Goal: Task Accomplishment & Management: Manage account settings

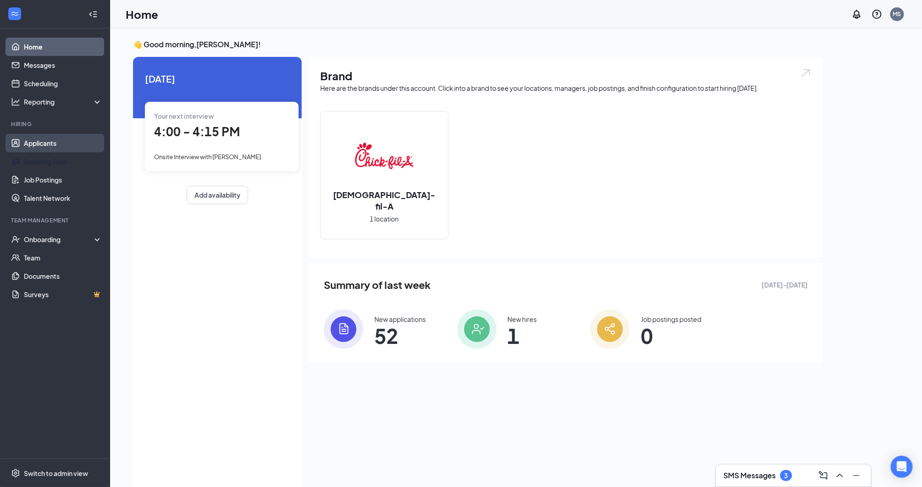
click at [68, 146] on link "Applicants" at bounding box center [63, 143] width 78 height 18
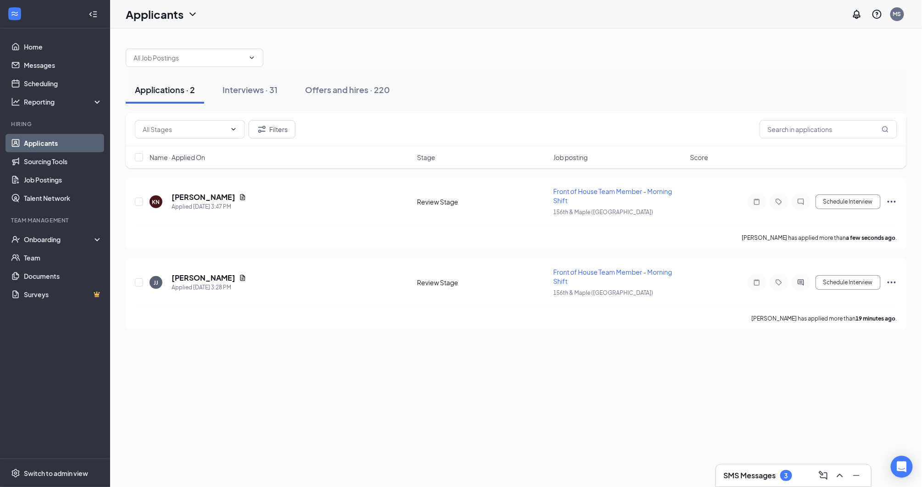
click at [781, 473] on div "SMS Messages 3" at bounding box center [758, 475] width 69 height 11
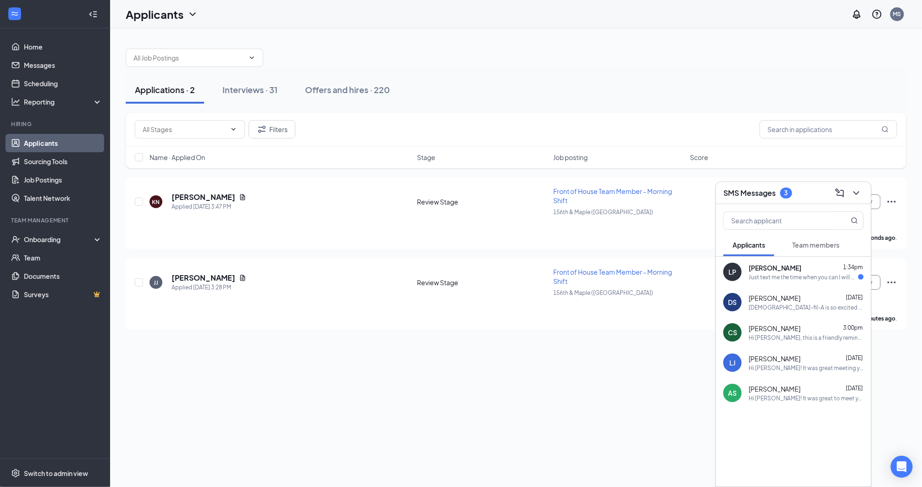
click at [813, 247] on span "Team members" at bounding box center [816, 245] width 47 height 8
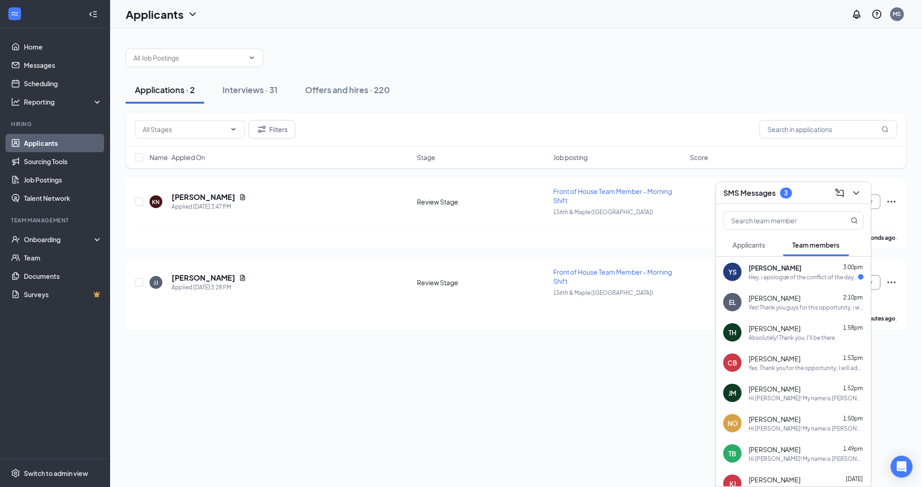
click at [806, 276] on div "Hey, i apologize of the conflict of the day tor the orientation i am working on…" at bounding box center [804, 277] width 110 height 8
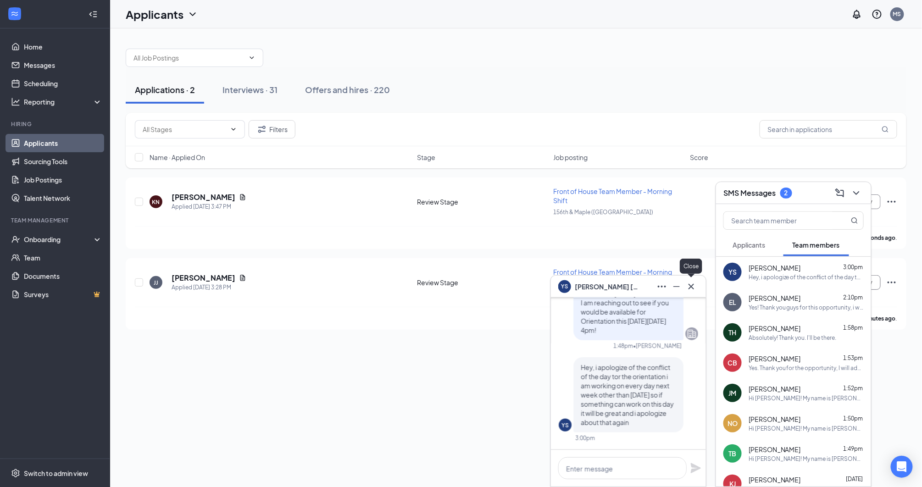
click at [696, 282] on icon "Cross" at bounding box center [691, 286] width 11 height 11
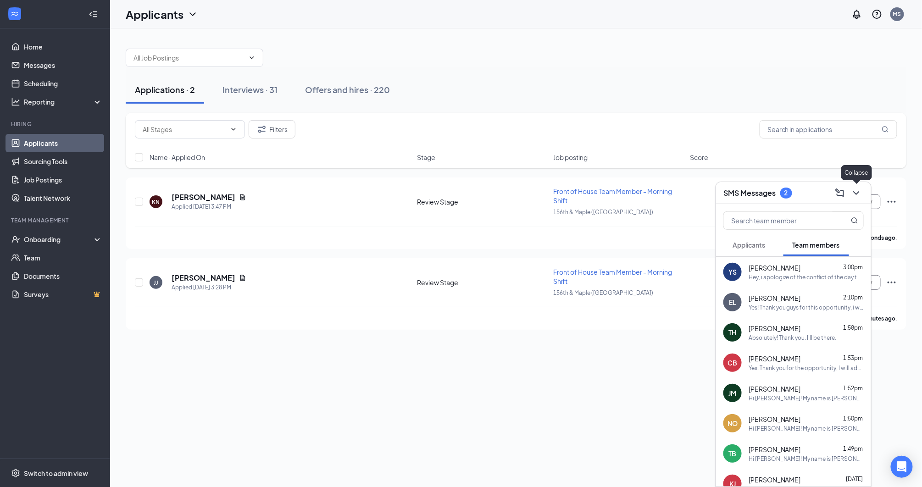
click at [858, 188] on icon "ChevronDown" at bounding box center [856, 193] width 11 height 11
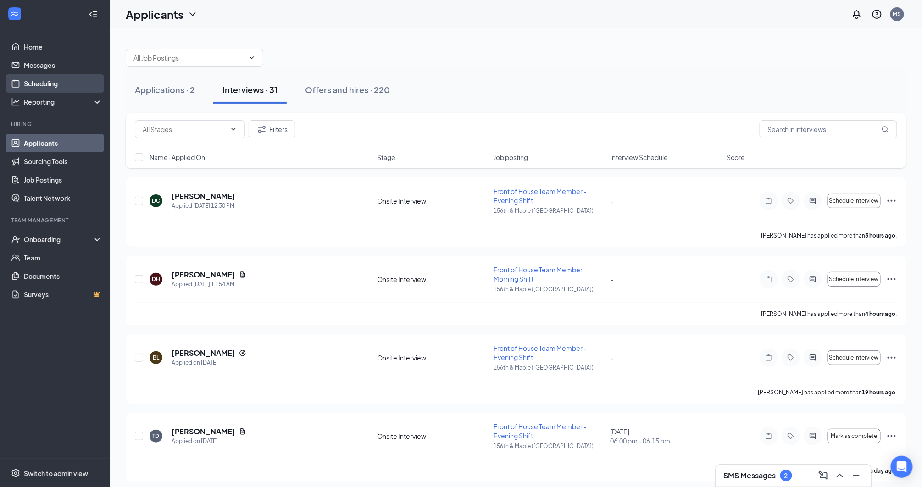
click at [39, 76] on link "Scheduling" at bounding box center [63, 83] width 78 height 18
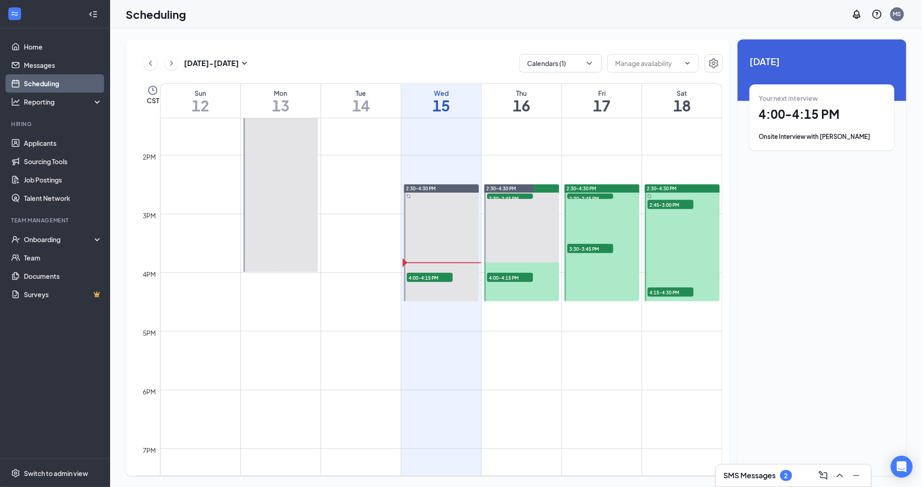
scroll to position [788, 0]
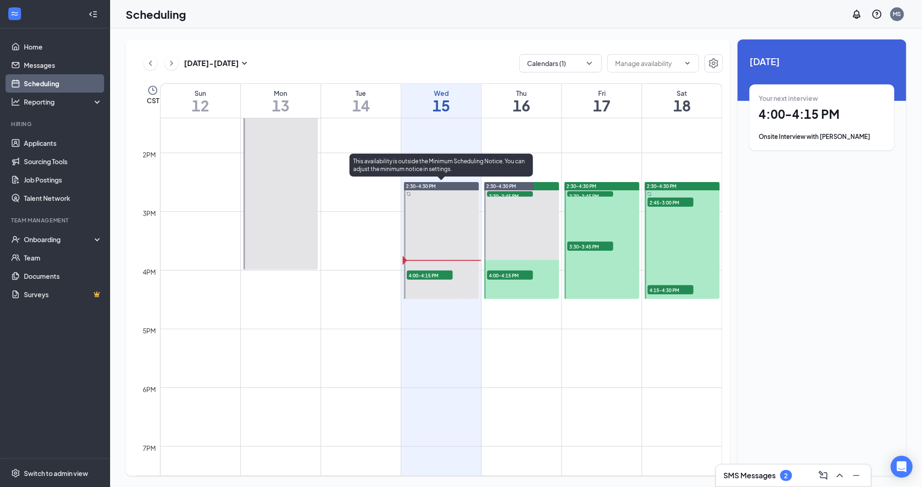
click at [424, 277] on span "4:00-4:15 PM" at bounding box center [430, 275] width 46 height 9
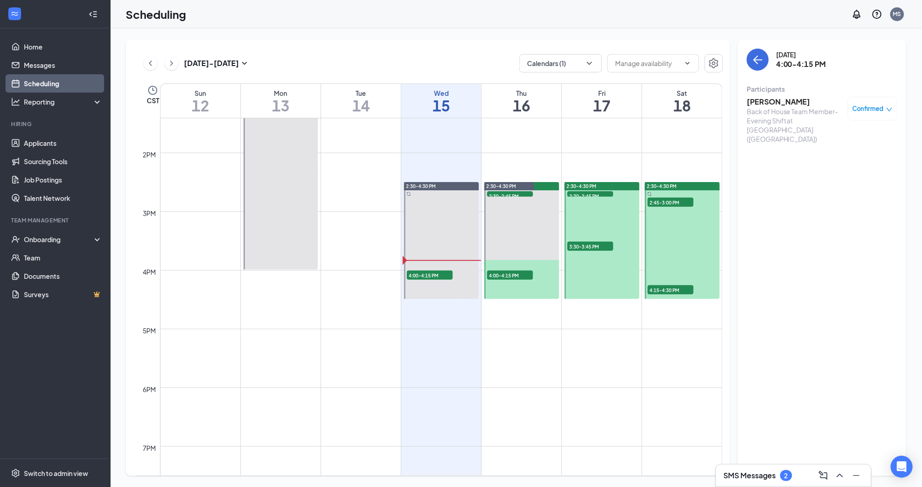
click at [809, 97] on h3 "[PERSON_NAME]" at bounding box center [795, 102] width 96 height 10
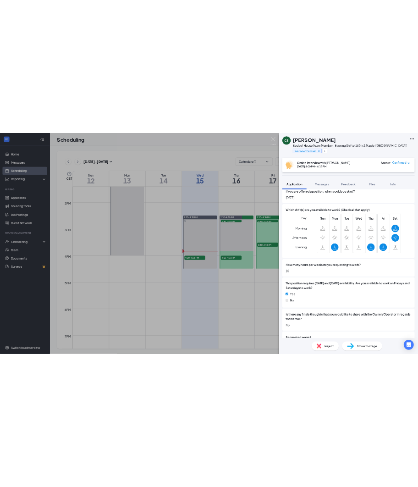
scroll to position [542, 0]
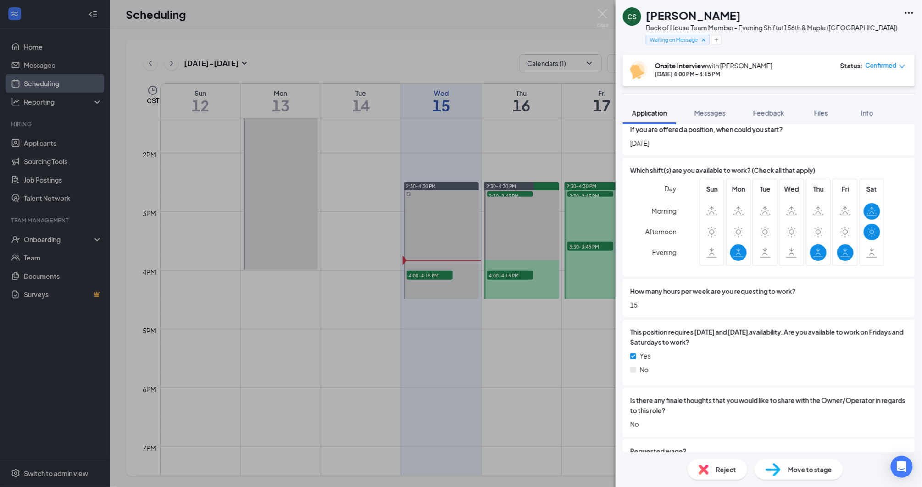
click at [421, 246] on div "[PERSON_NAME] Back of House Team Member- Evening Shift at 156th & Maple ([GEOGR…" at bounding box center [461, 243] width 922 height 487
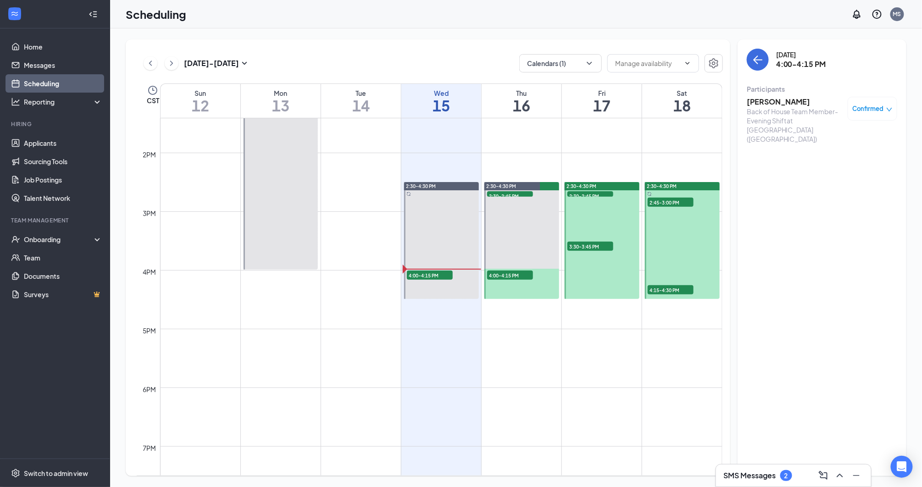
click at [791, 96] on div "[PERSON_NAME] Back of House Team Member- Evening Shift at [GEOGRAPHIC_DATA] ([G…" at bounding box center [822, 120] width 150 height 53
click at [789, 107] on div "Back of House Team Member- Evening Shift at [GEOGRAPHIC_DATA] ([GEOGRAPHIC_DATA…" at bounding box center [795, 125] width 96 height 37
click at [788, 105] on h3 "[PERSON_NAME]" at bounding box center [795, 102] width 96 height 10
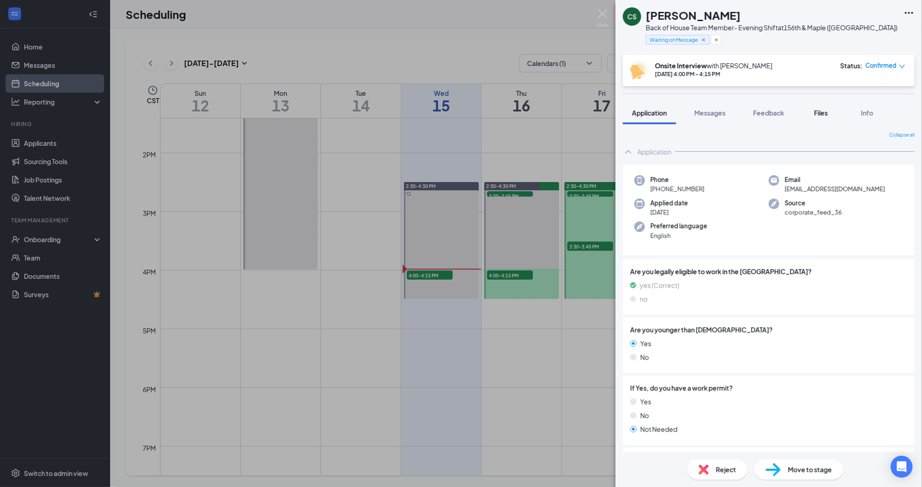
click at [826, 116] on span "Files" at bounding box center [821, 113] width 14 height 8
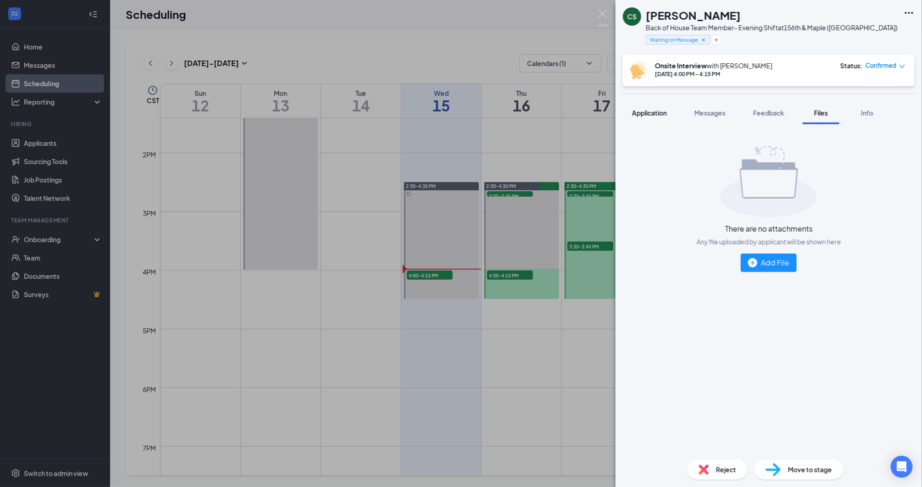
click at [641, 108] on div "Application" at bounding box center [649, 112] width 35 height 9
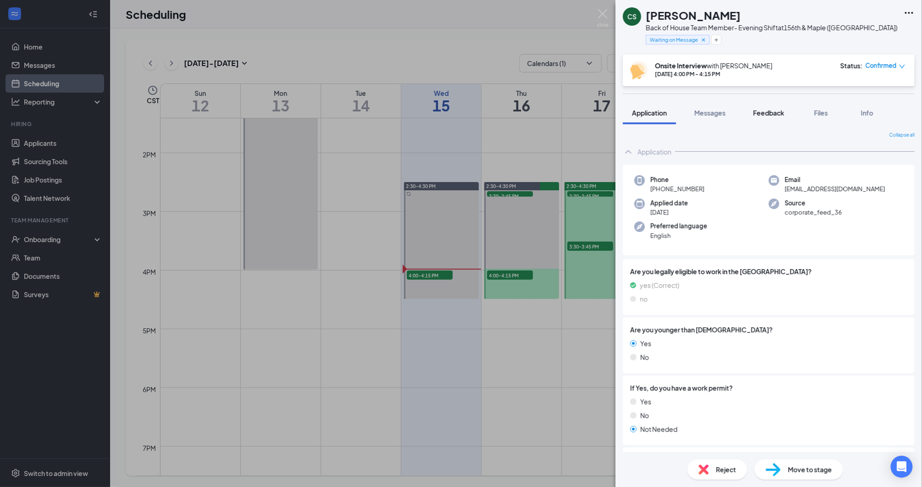
click at [782, 110] on span "Feedback" at bounding box center [768, 113] width 31 height 8
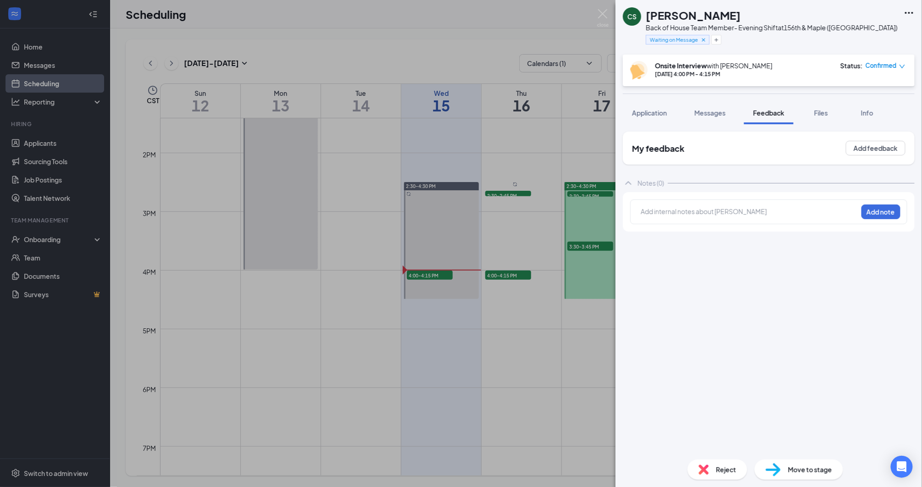
click at [791, 208] on div at bounding box center [749, 212] width 216 height 10
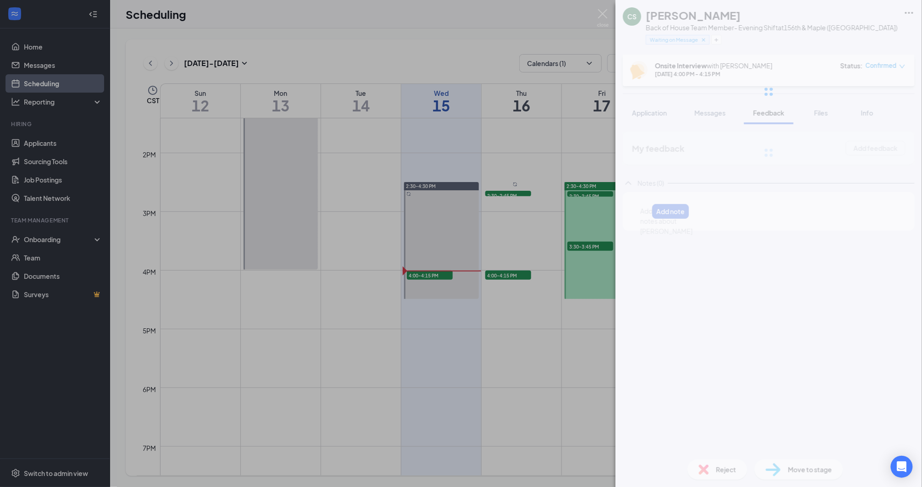
click at [652, 209] on div "[PERSON_NAME] Back of House Team Member- Evening Shift at 156th & Maple ([GEOGR…" at bounding box center [769, 243] width 306 height 487
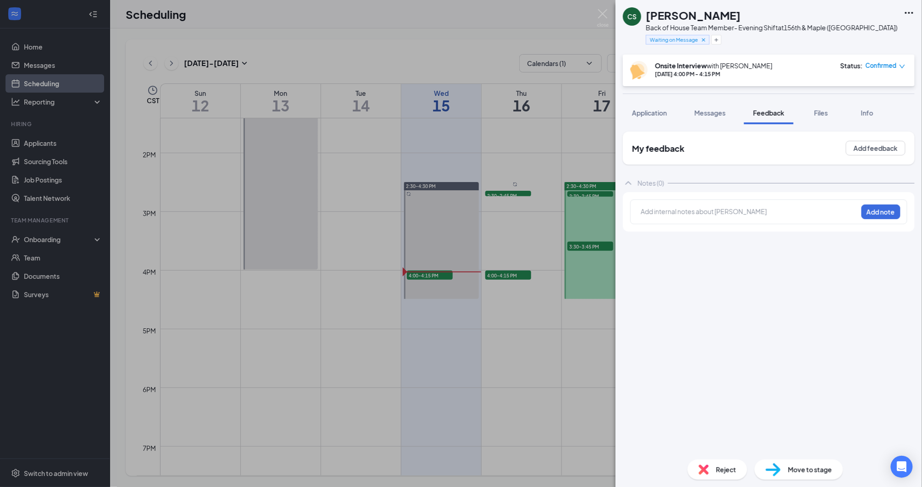
click at [651, 209] on div at bounding box center [749, 212] width 216 height 10
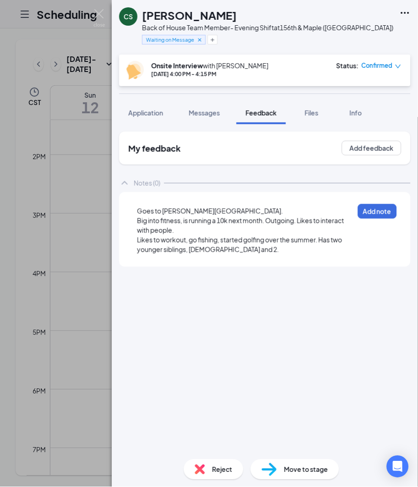
click at [203, 207] on span "Goes to [PERSON_NAME][GEOGRAPHIC_DATA]." at bounding box center [210, 211] width 146 height 8
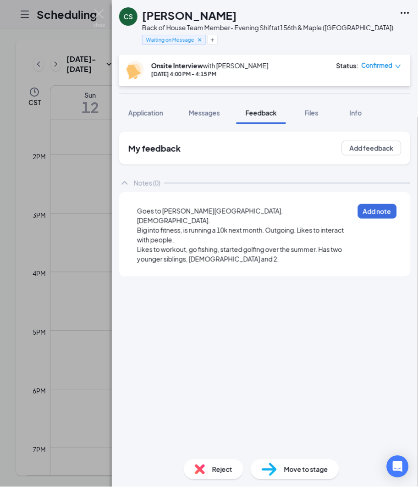
click at [274, 245] on div "Likes to workout, go fishing, started golfing over the summer. Has two younger …" at bounding box center [245, 254] width 217 height 19
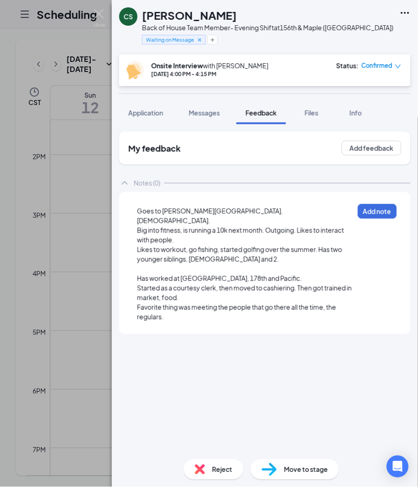
click at [268, 264] on div at bounding box center [245, 269] width 217 height 10
click at [265, 274] on div "Has worked at [GEOGRAPHIC_DATA], 178th and Pacific." at bounding box center [245, 279] width 217 height 10
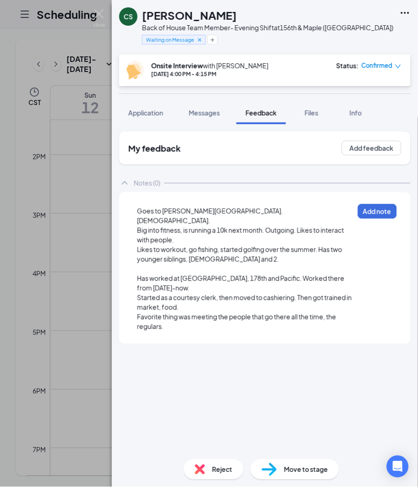
click at [170, 312] on div "Favorite thing was meeting the people that go there all the time, the regulars." at bounding box center [245, 321] width 217 height 19
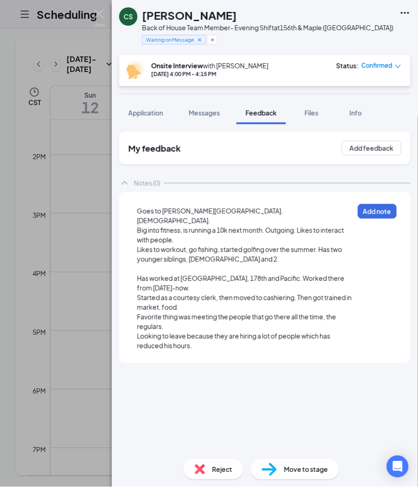
click at [173, 313] on span "Favorite thing was meeting the people that go there all the time, the regulars." at bounding box center [237, 322] width 200 height 18
click at [170, 314] on div "Favorite thing was meeting the people that go there all the time, the regulars." at bounding box center [245, 321] width 217 height 19
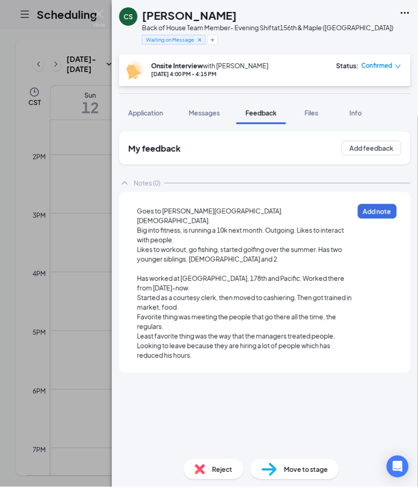
click at [221, 341] on div "Looking to leave because they are hiring a lot of people which has reduced his …" at bounding box center [245, 350] width 217 height 19
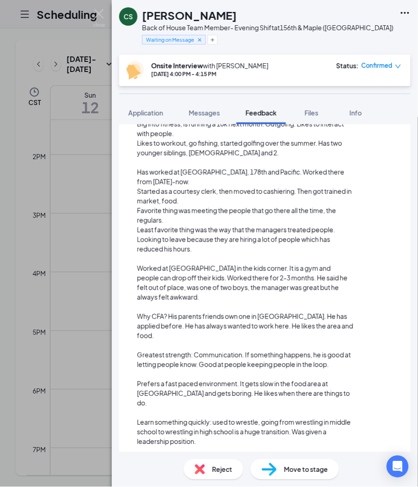
scroll to position [109, 0]
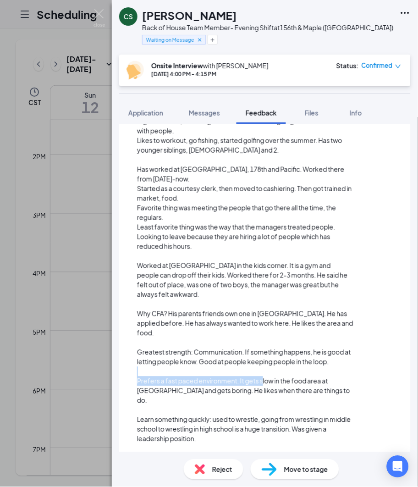
drag, startPoint x: 265, startPoint y: 349, endPoint x: 418, endPoint y: 335, distance: 153.9
click at [418, 335] on div "My feedback Add feedback Notes (0) Goes to [PERSON_NAME] North. [DEMOGRAPHIC_DA…" at bounding box center [265, 288] width 306 height 328
click at [328, 483] on div "Does not have a prference for front or back. Saw BOH" at bounding box center [245, 488] width 217 height 10
drag, startPoint x: 328, startPoint y: 441, endPoint x: 273, endPoint y: 442, distance: 55.5
click at [271, 483] on div "Does not have a prference for front or back. Saw BOH" at bounding box center [245, 488] width 217 height 10
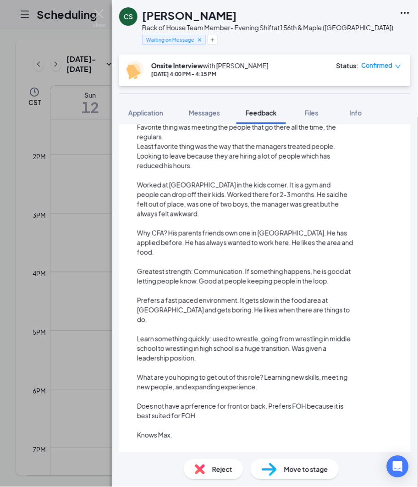
scroll to position [189, 0]
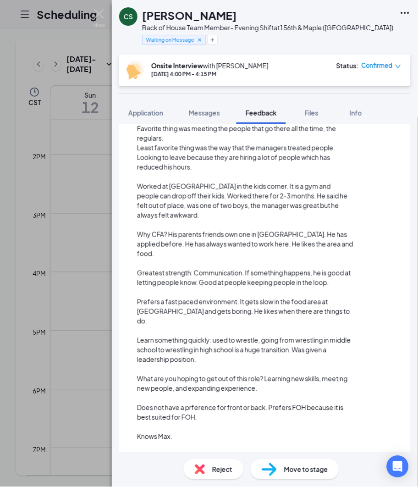
click at [346, 461] on div "M, TH, F: 4-CL" at bounding box center [245, 466] width 217 height 10
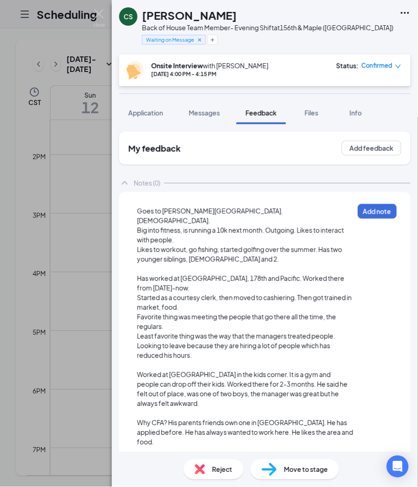
scroll to position [0, 0]
click at [239, 245] on span "Likes to workout, go fishing, started golfing over the summer. Has two younger …" at bounding box center [240, 254] width 206 height 18
click at [190, 214] on span "Goes to [PERSON_NAME][GEOGRAPHIC_DATA]. [DEMOGRAPHIC_DATA]." at bounding box center [210, 216] width 147 height 18
click at [262, 226] on span "Big into fitness, is running a 10k next month. Outgoing. Likes to interact with…" at bounding box center [241, 235] width 208 height 18
click at [253, 226] on span "Big into fitness, is running a 10k next month. Outgoing. Likes to interact with…" at bounding box center [241, 235] width 208 height 18
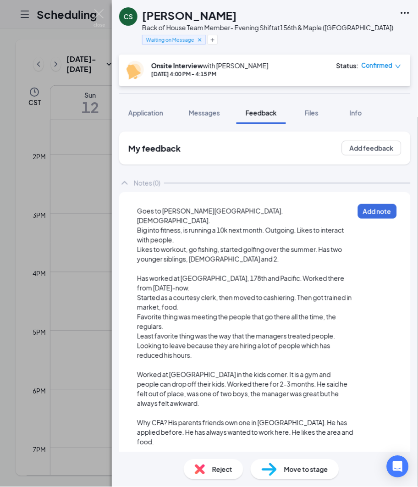
click at [247, 207] on div "Goes to [PERSON_NAME][GEOGRAPHIC_DATA]. [DEMOGRAPHIC_DATA]." at bounding box center [245, 215] width 217 height 19
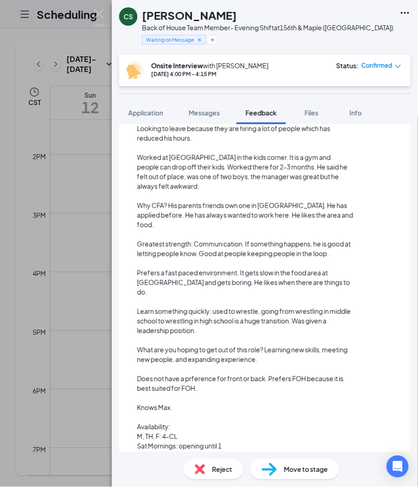
scroll to position [225, 0]
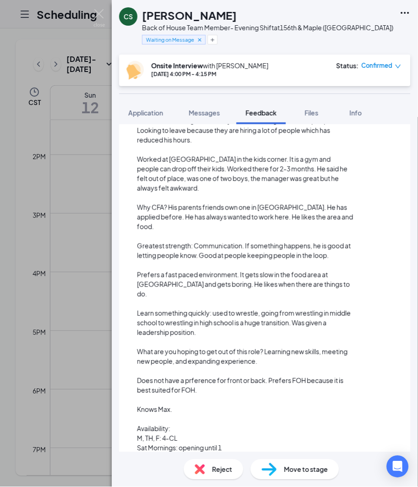
click at [278, 444] on div "Sat Mornings: opening until 1" at bounding box center [245, 449] width 217 height 10
click at [248, 453] on div "Tues/Weds: not able to work" at bounding box center [245, 458] width 217 height 10
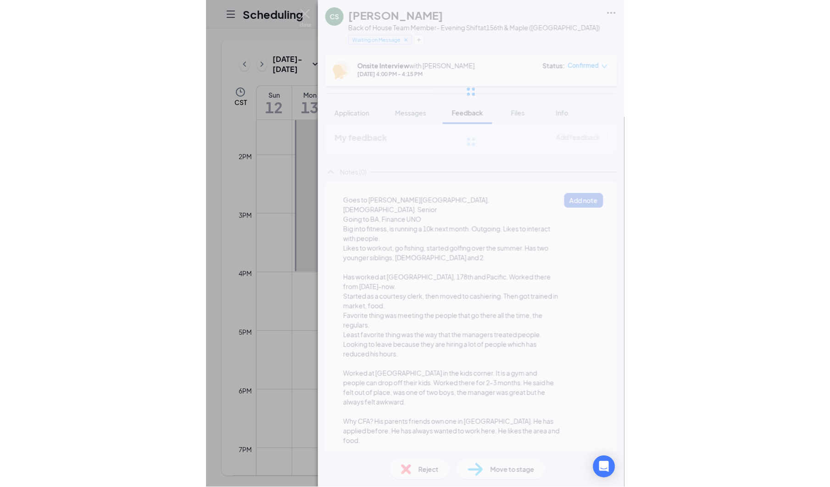
scroll to position [0, 0]
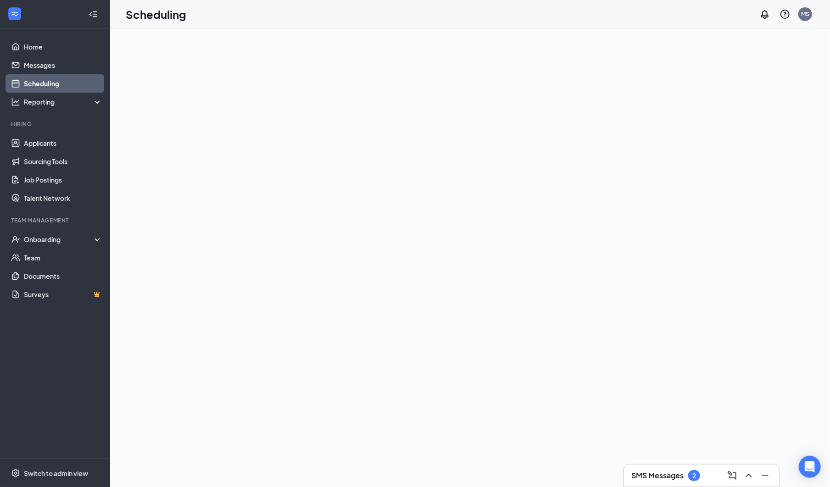
click at [280, 175] on div at bounding box center [470, 257] width 720 height 459
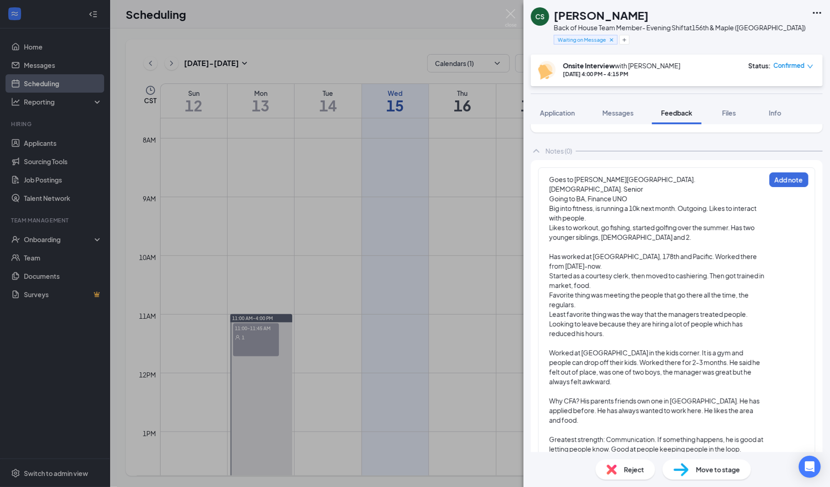
scroll to position [20, 0]
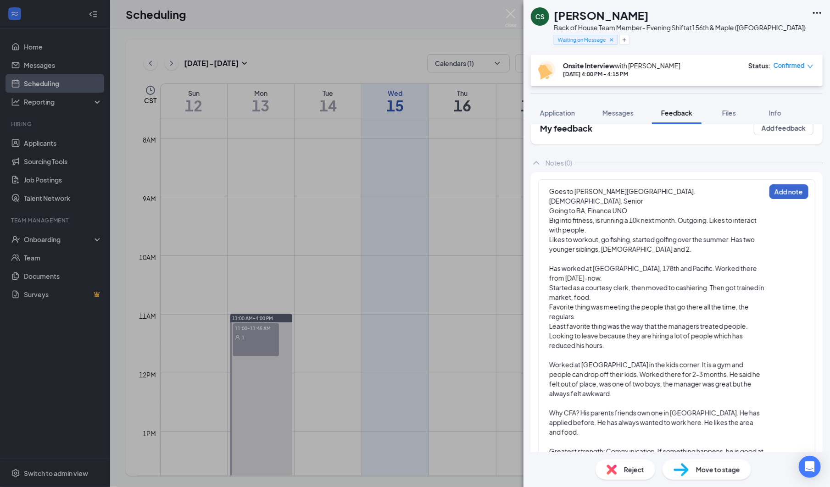
click at [796, 184] on button "Add note" at bounding box center [788, 191] width 39 height 15
